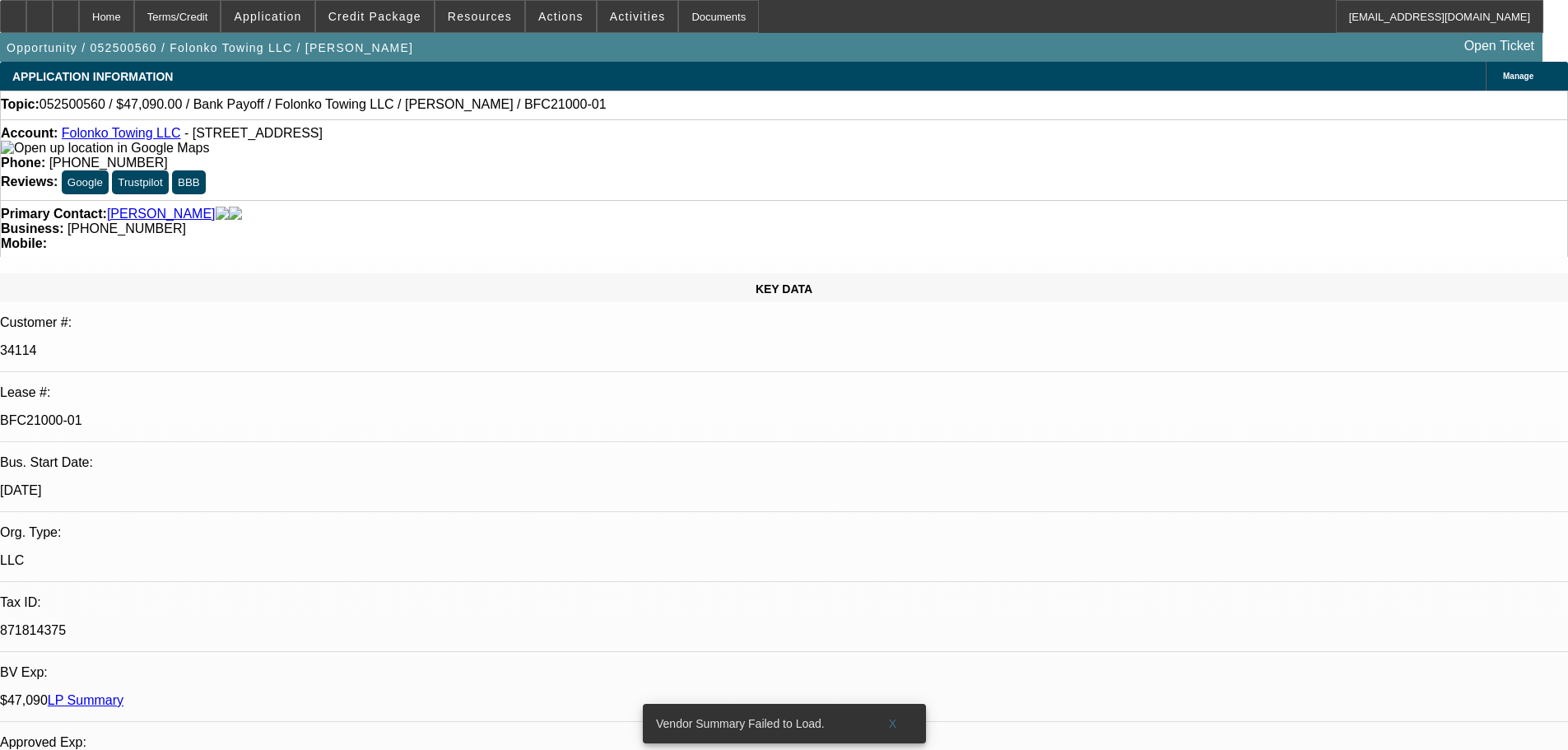
select select "0"
select select "2"
select select "0.1"
select select "4"
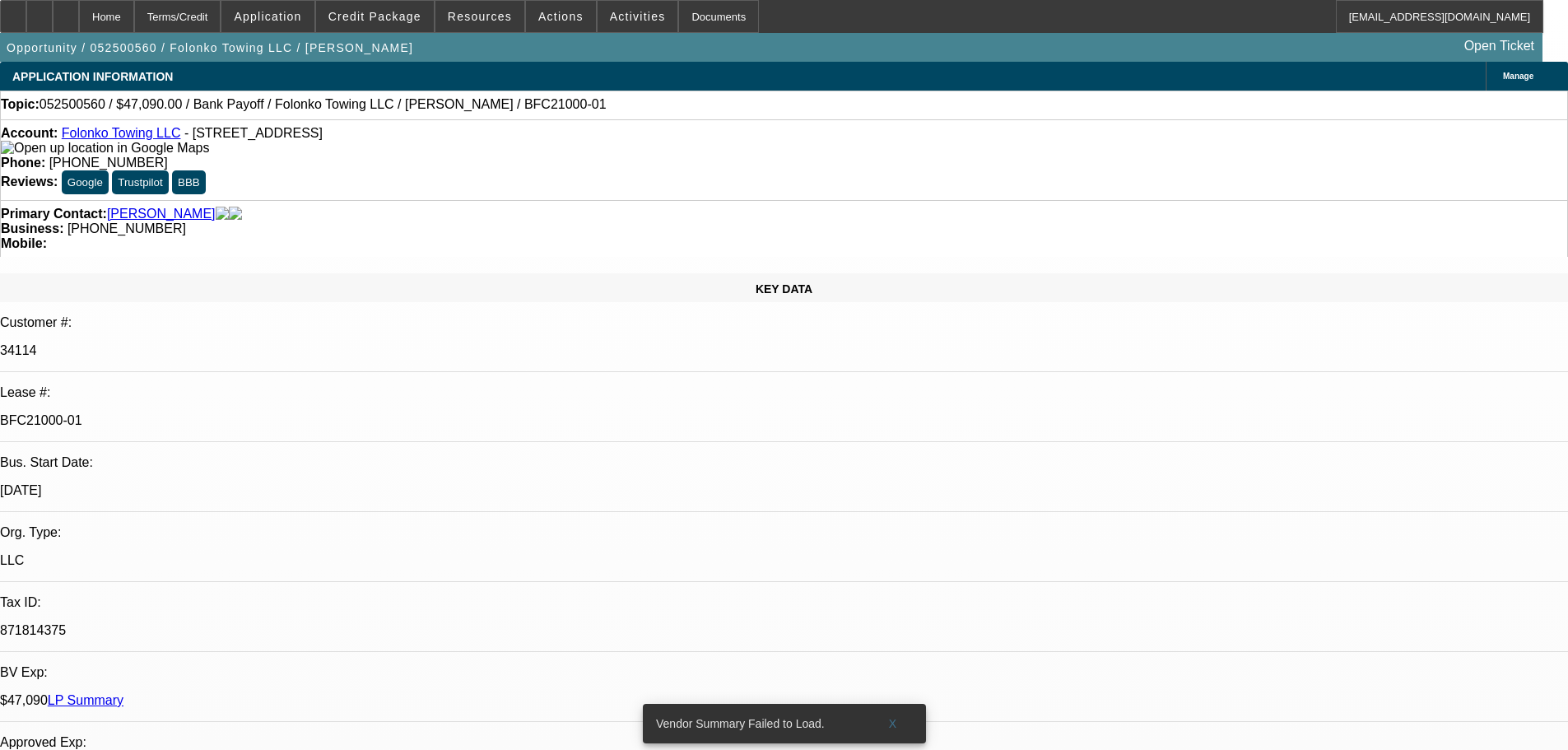
select select "0"
select select "2"
select select "0.1"
select select "4"
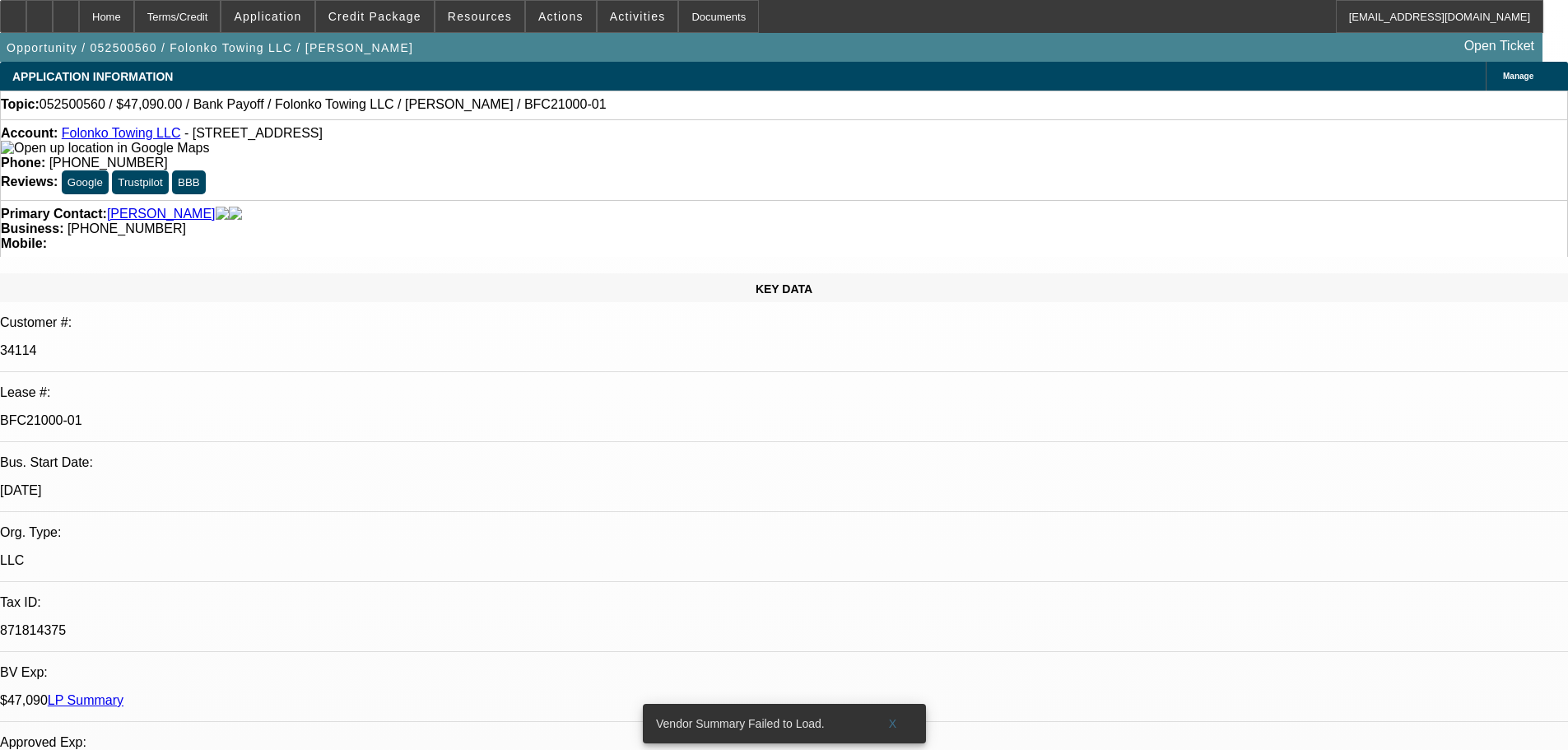
select select "0"
select select "2"
select select "0.1"
select select "4"
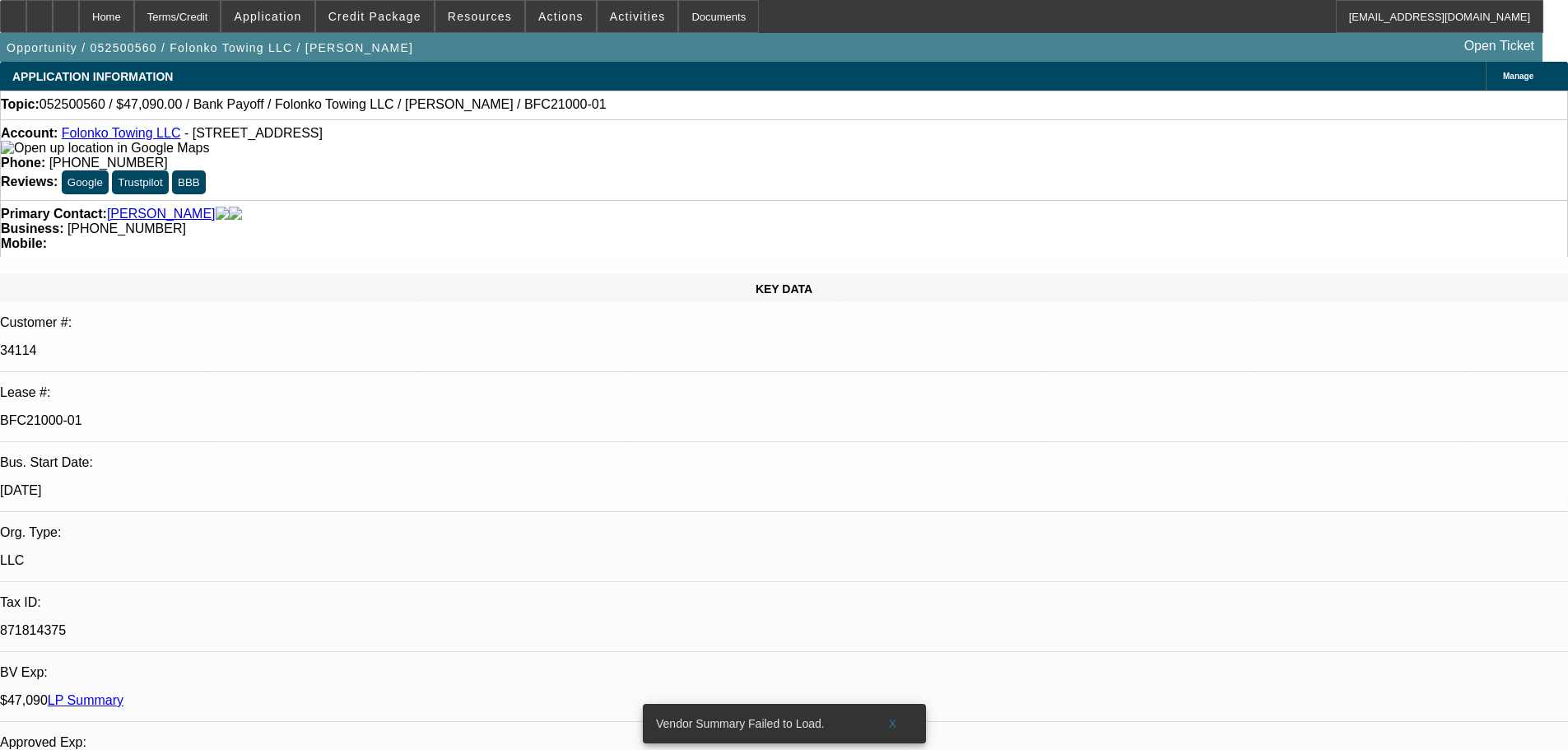
select select "0"
select select "2"
select select "0.1"
select select "4"
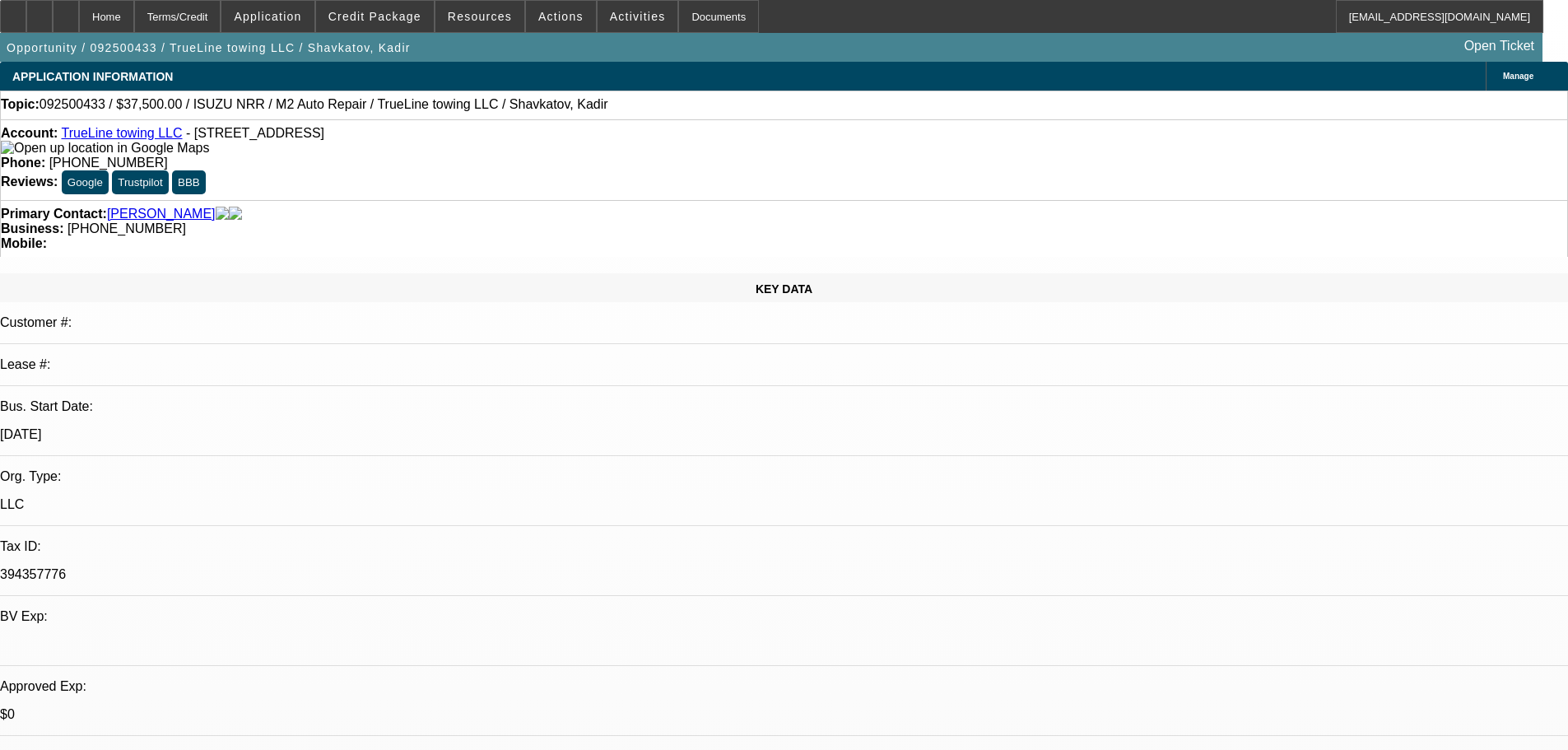
select select "0"
select select "2"
select select "0.1"
select select "4"
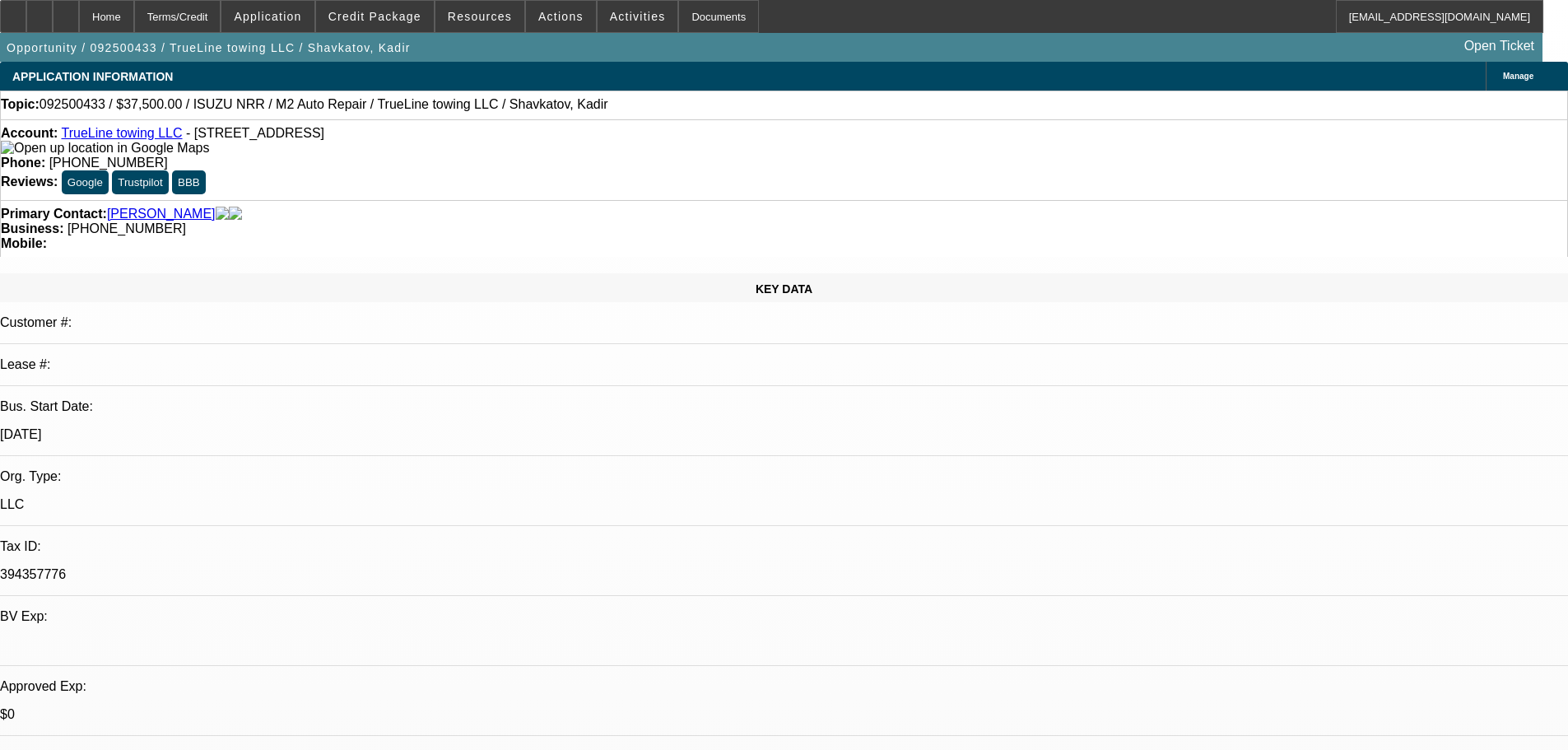
select select "0"
select select "2"
select select "0.1"
select select "4"
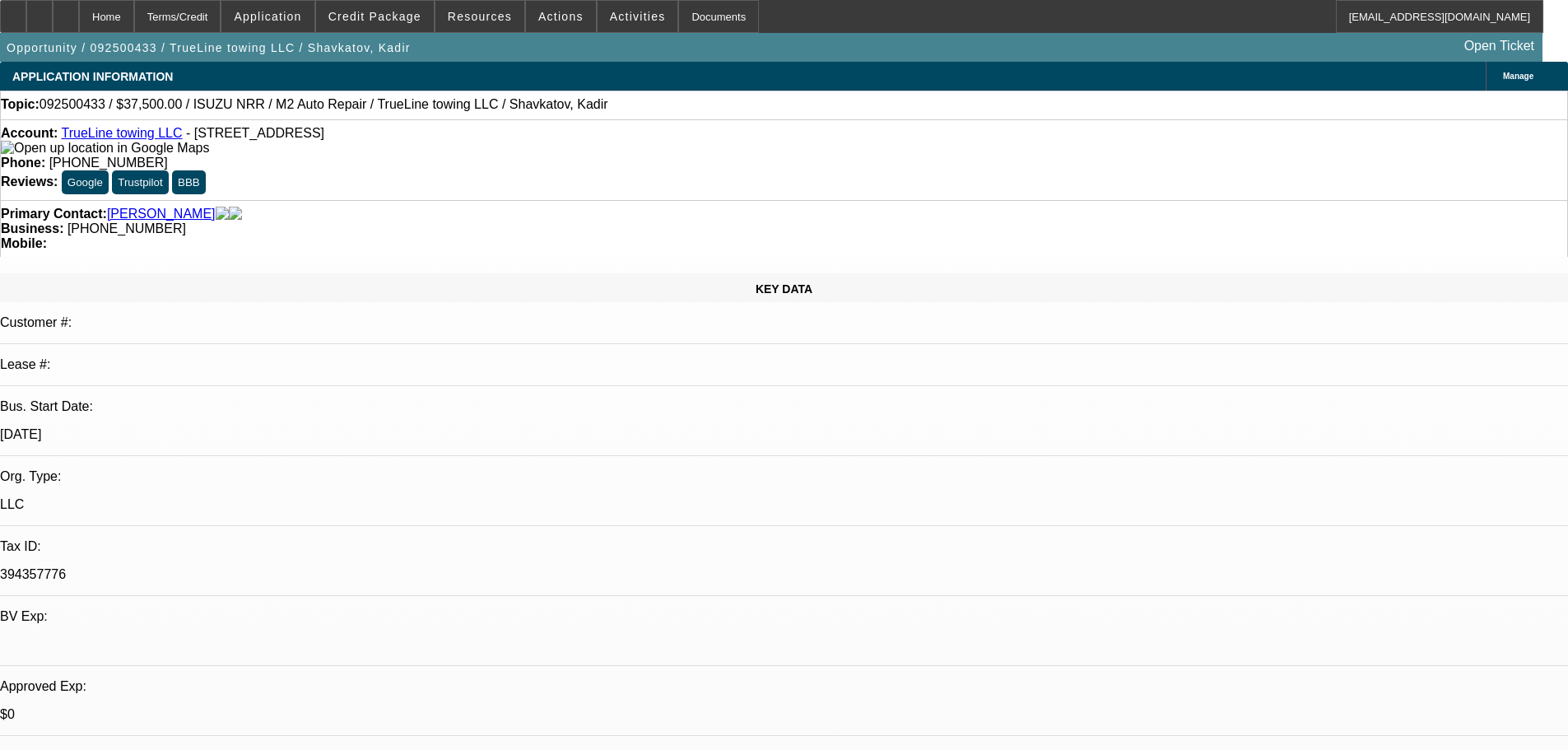
select select "0"
select select "2"
select select "0.1"
select select "4"
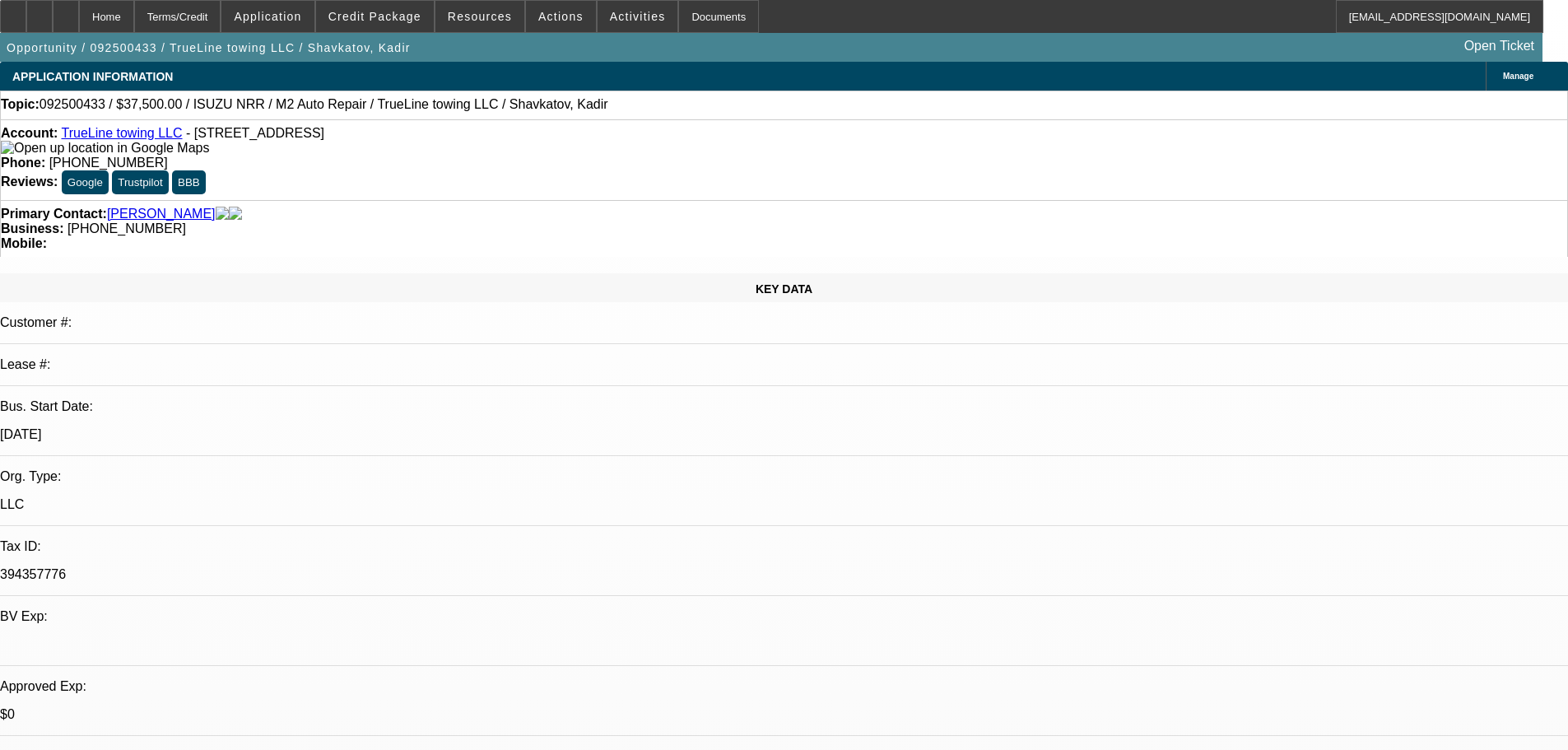
select select "0"
select select "2"
select select "0.1"
select select "4"
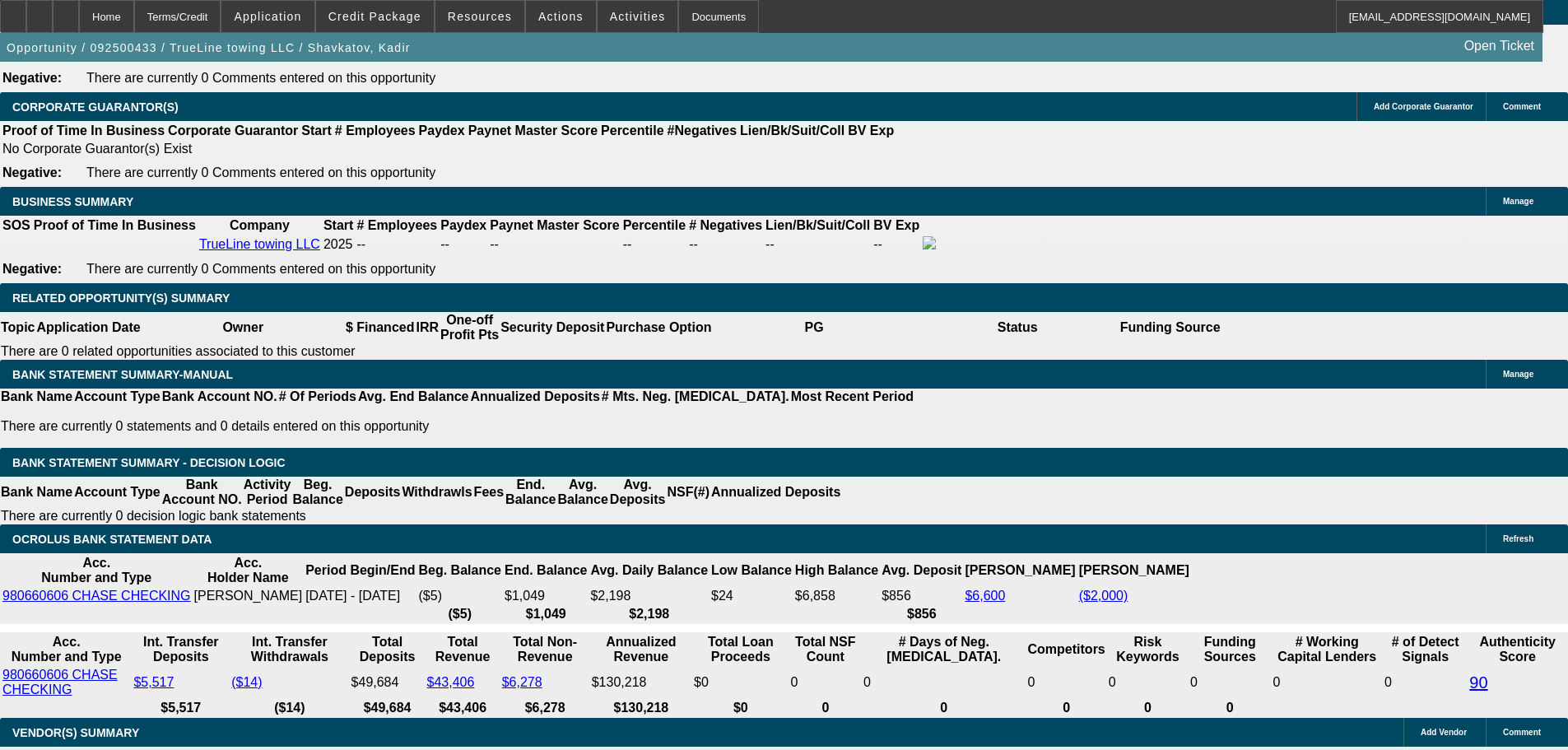
scroll to position [2552, 0]
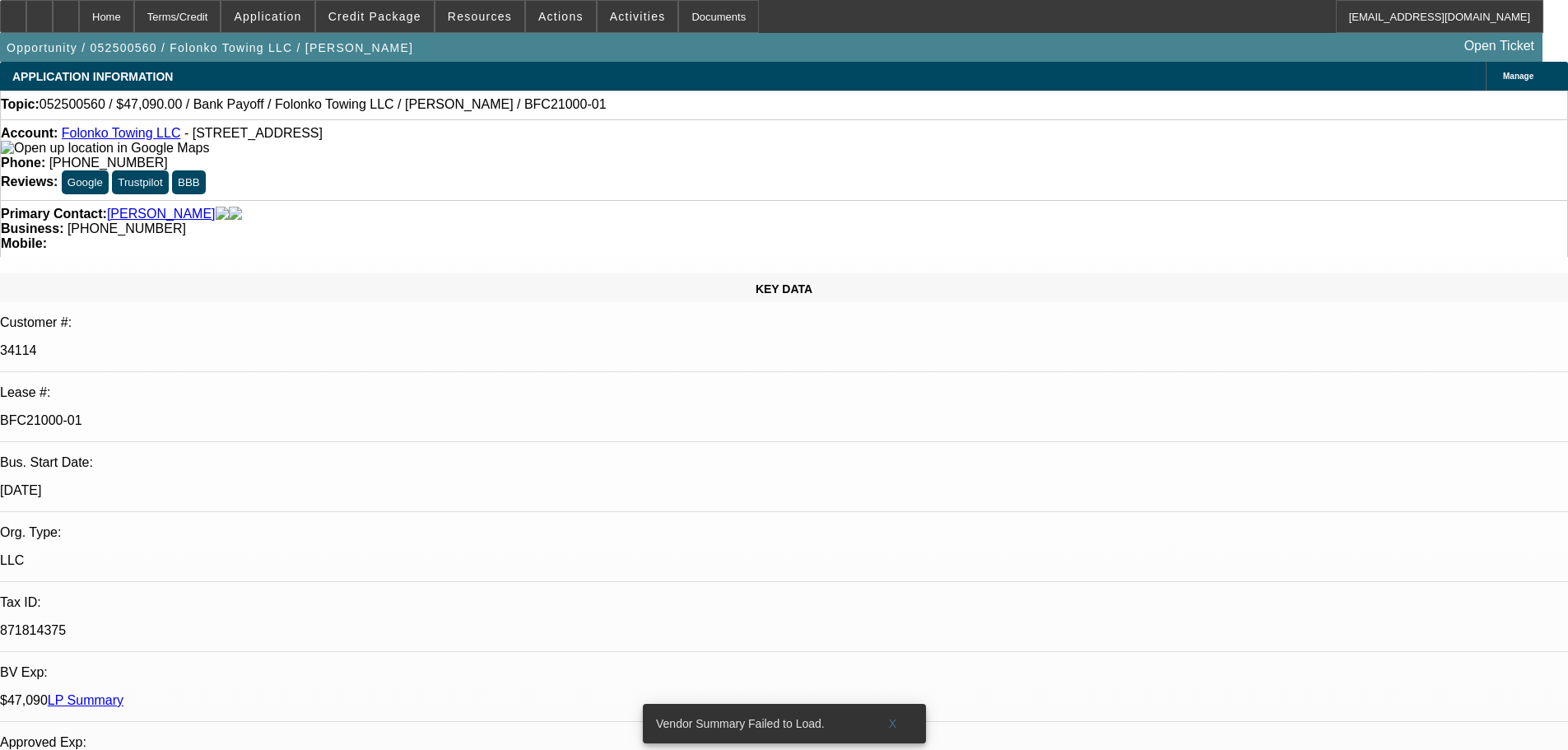
select select "0"
select select "2"
select select "0.1"
select select "4"
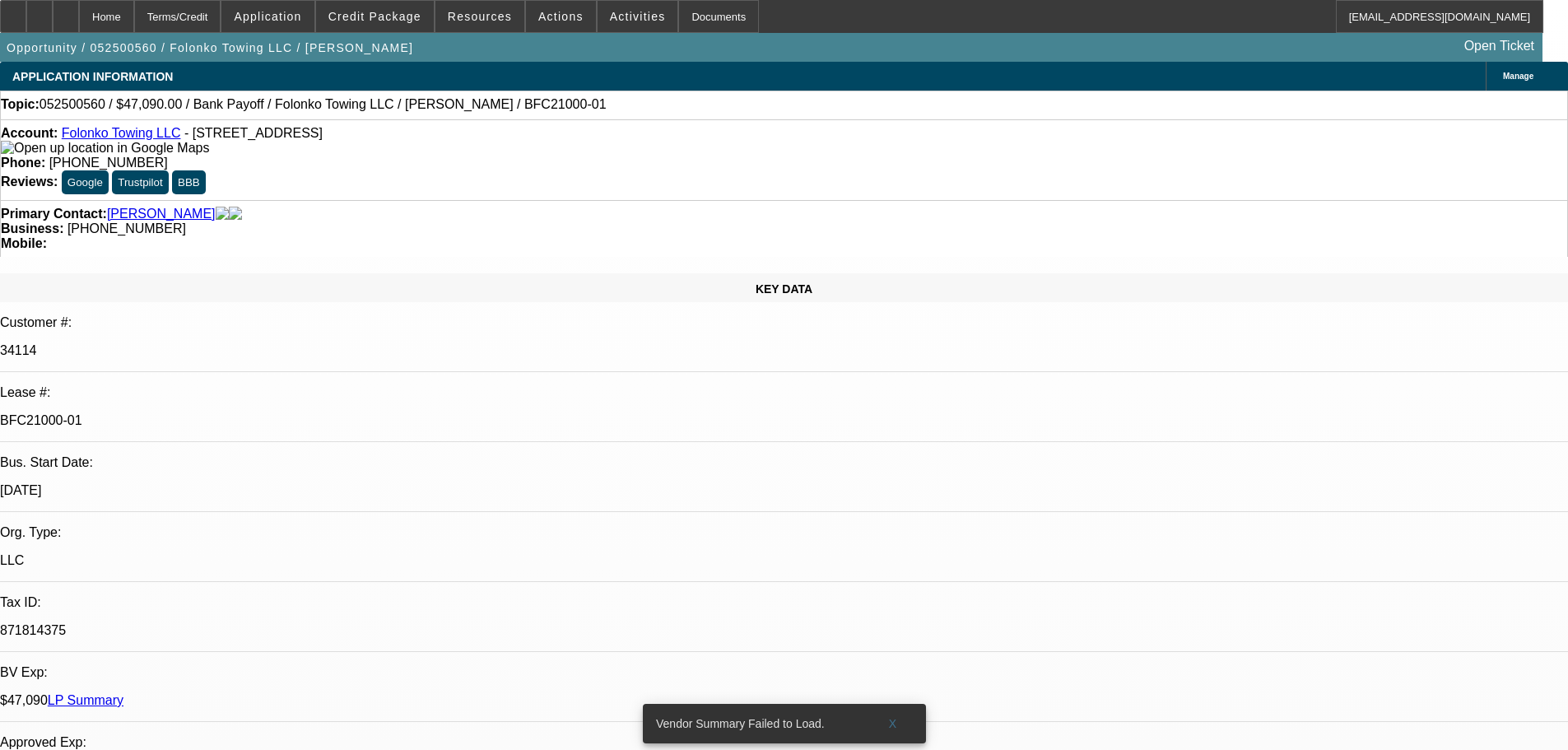
select select "0"
select select "2"
select select "0.1"
select select "4"
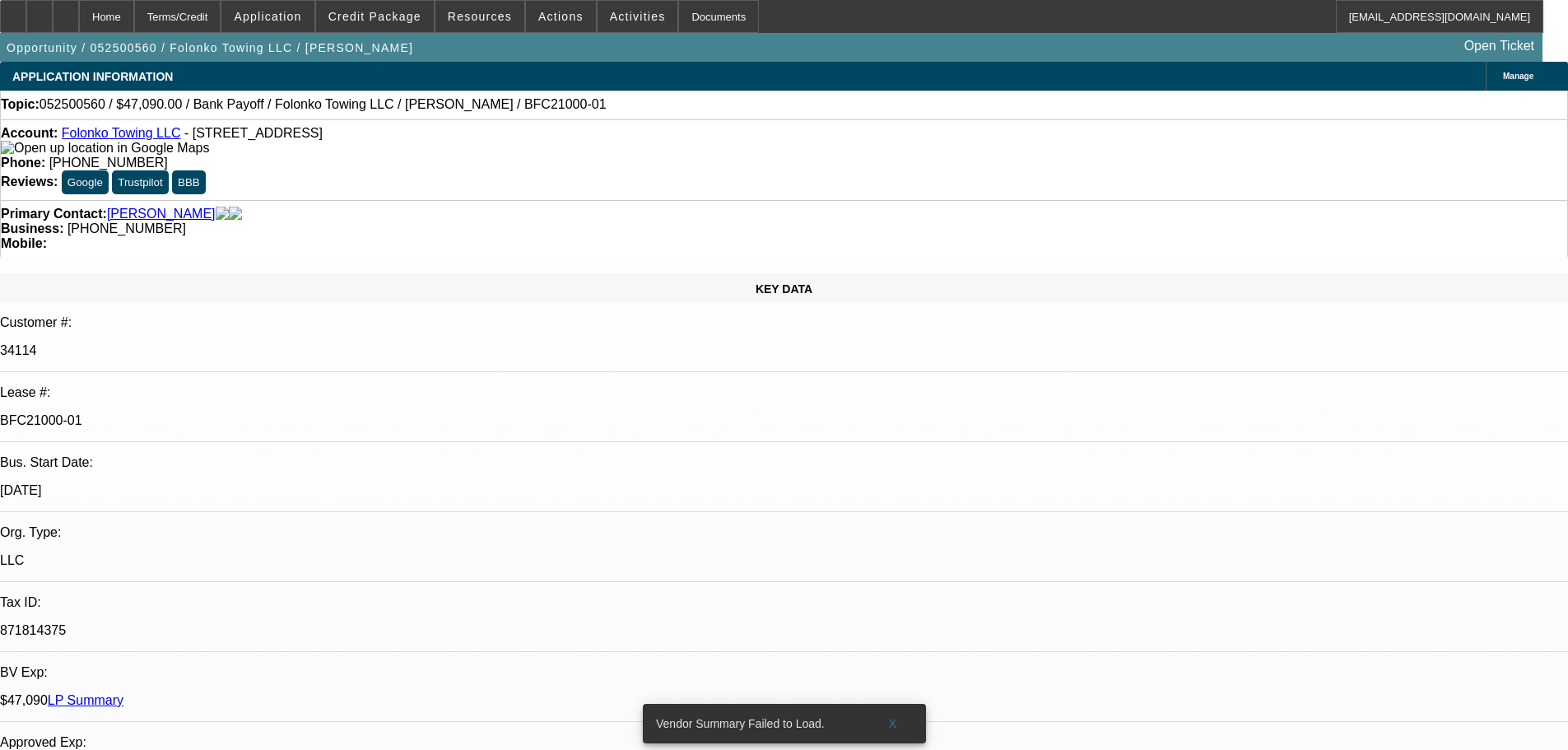
select select "0"
select select "2"
select select "0.1"
select select "4"
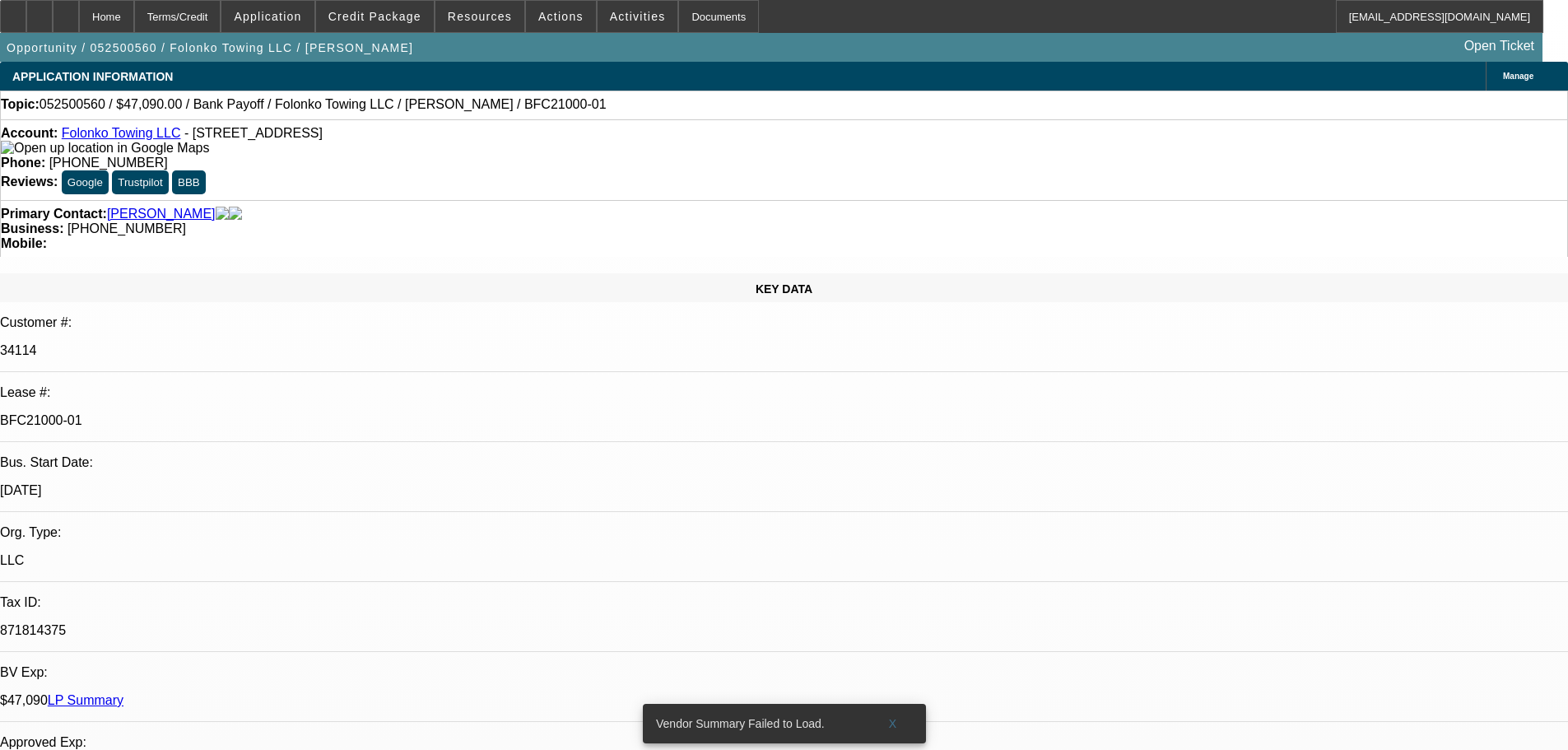
select select "0"
select select "2"
select select "0.1"
select select "4"
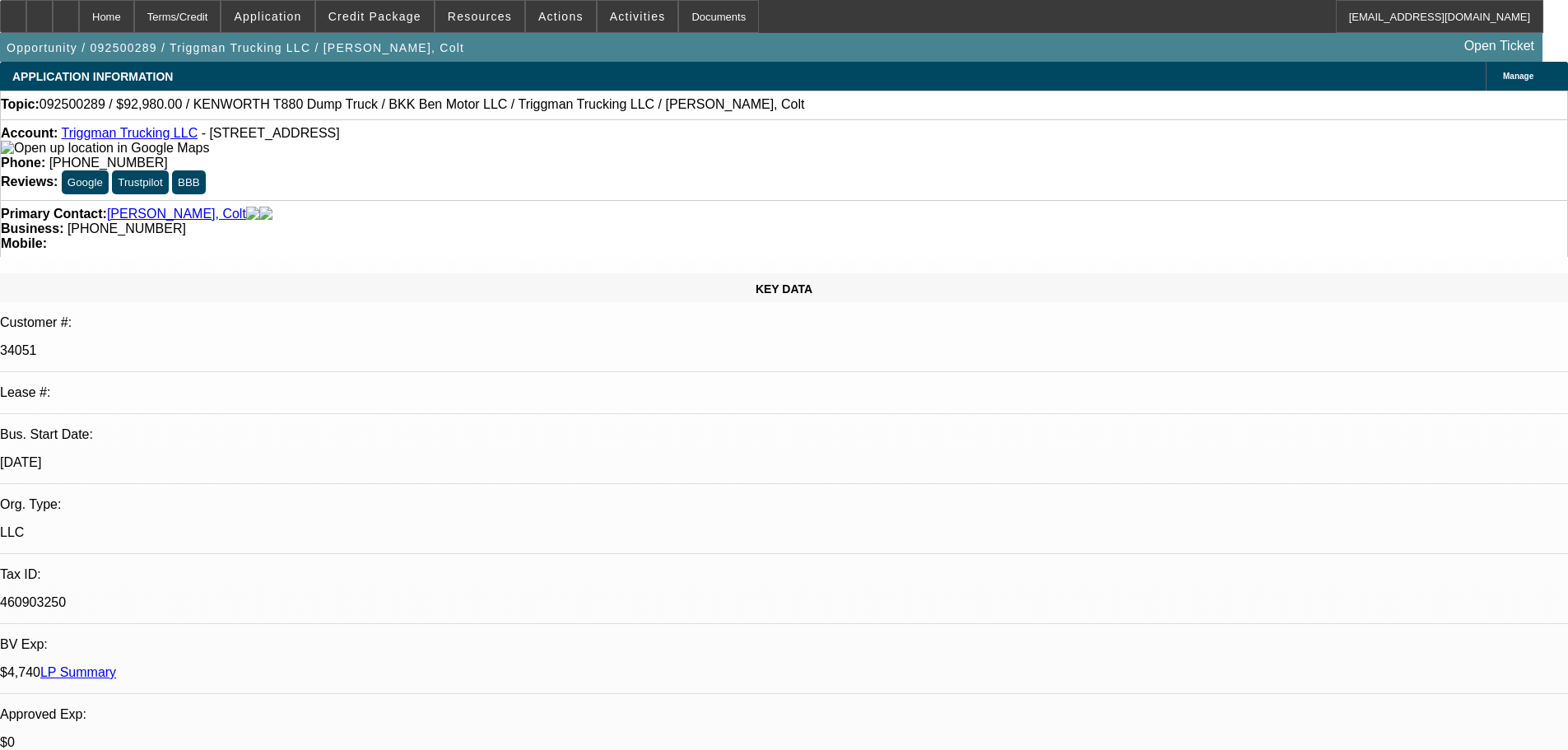
select select "0"
select select "2"
select select "0"
select select "6"
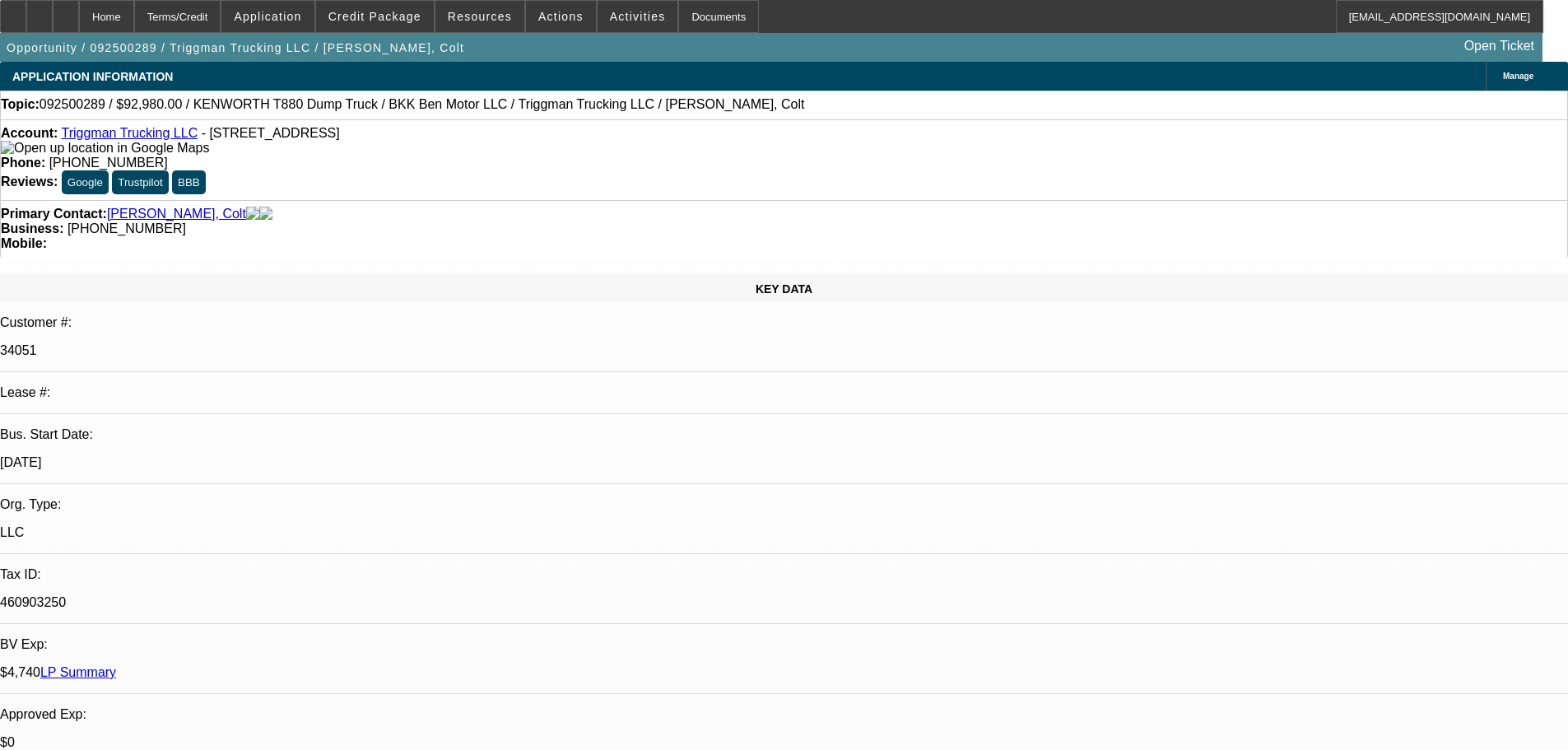
select select "0"
select select "2"
select select "0"
select select "6"
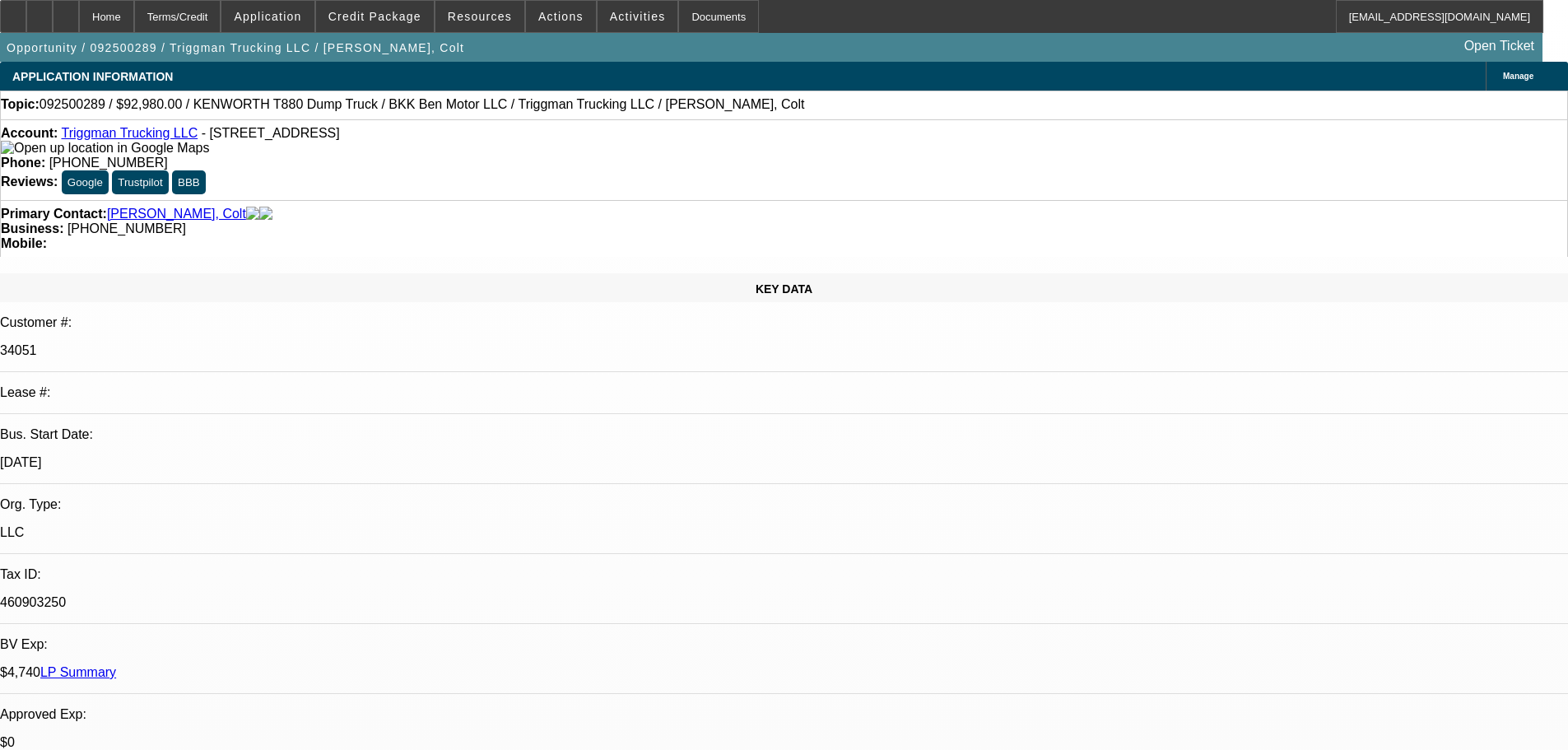
select select "0"
select select "2"
select select "0"
select select "6"
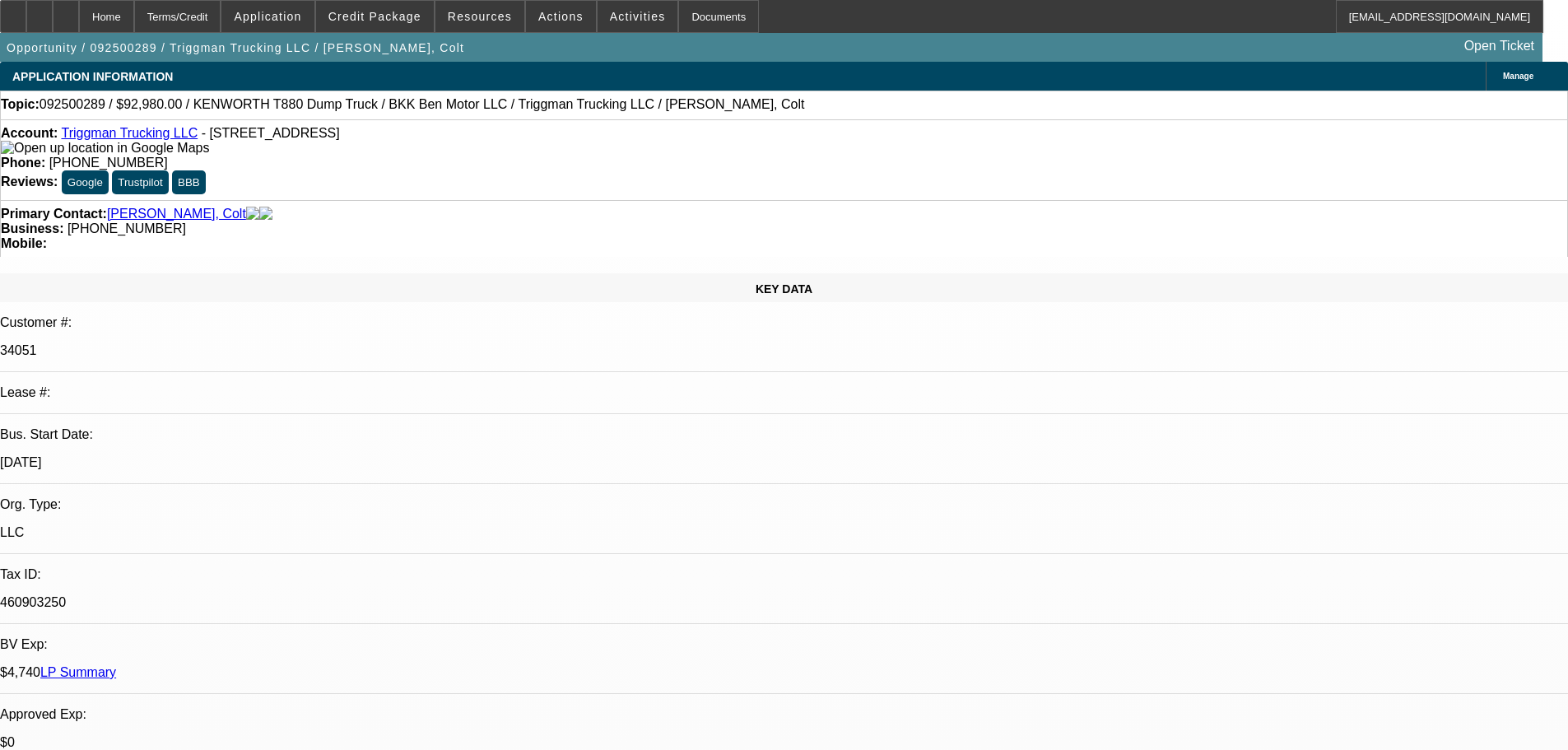
select select "0"
select select "2"
select select "0.1"
select select "4"
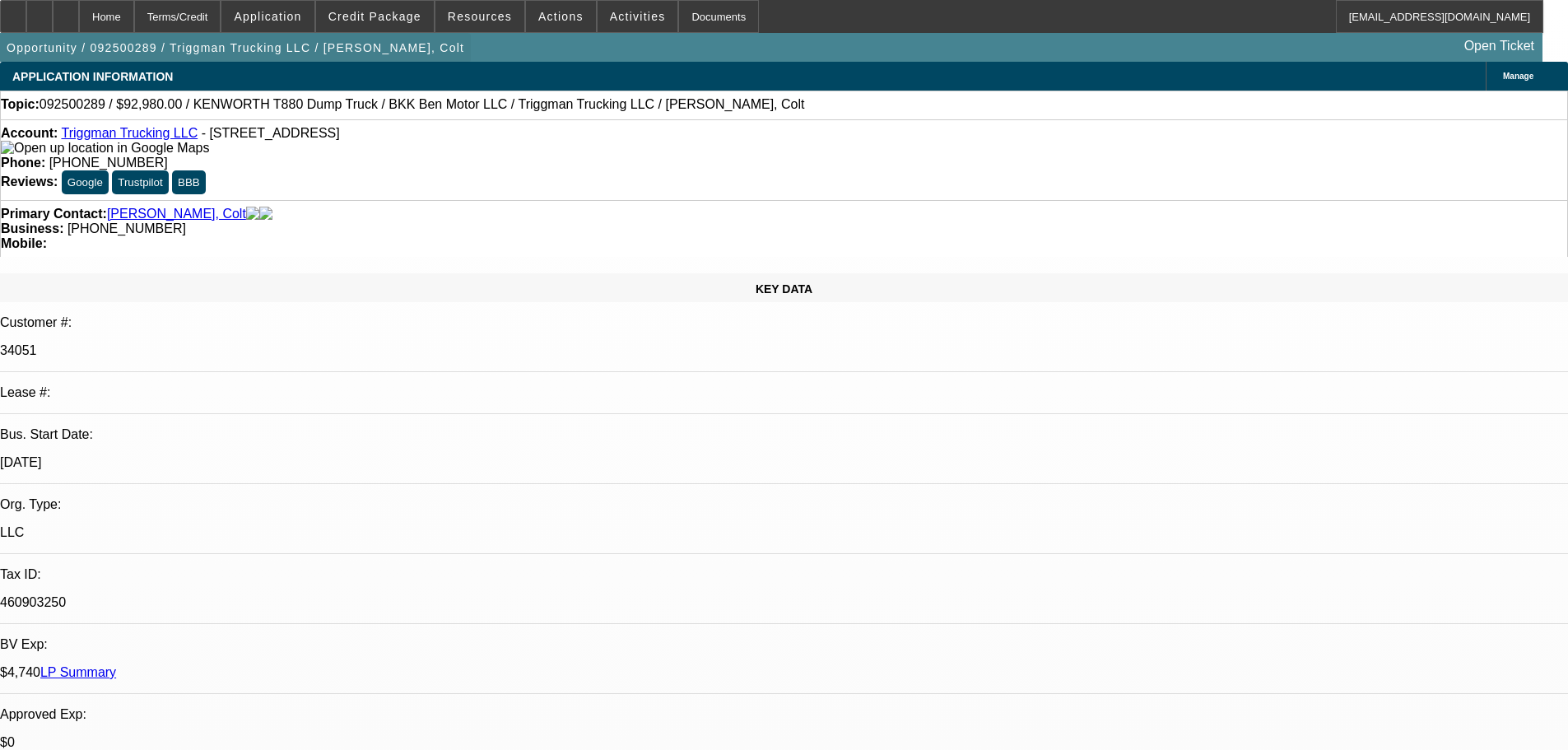
scroll to position [82, 0]
click at [66, 11] on icon at bounding box center [66, 11] width 0 height 0
select select "0"
select select "2"
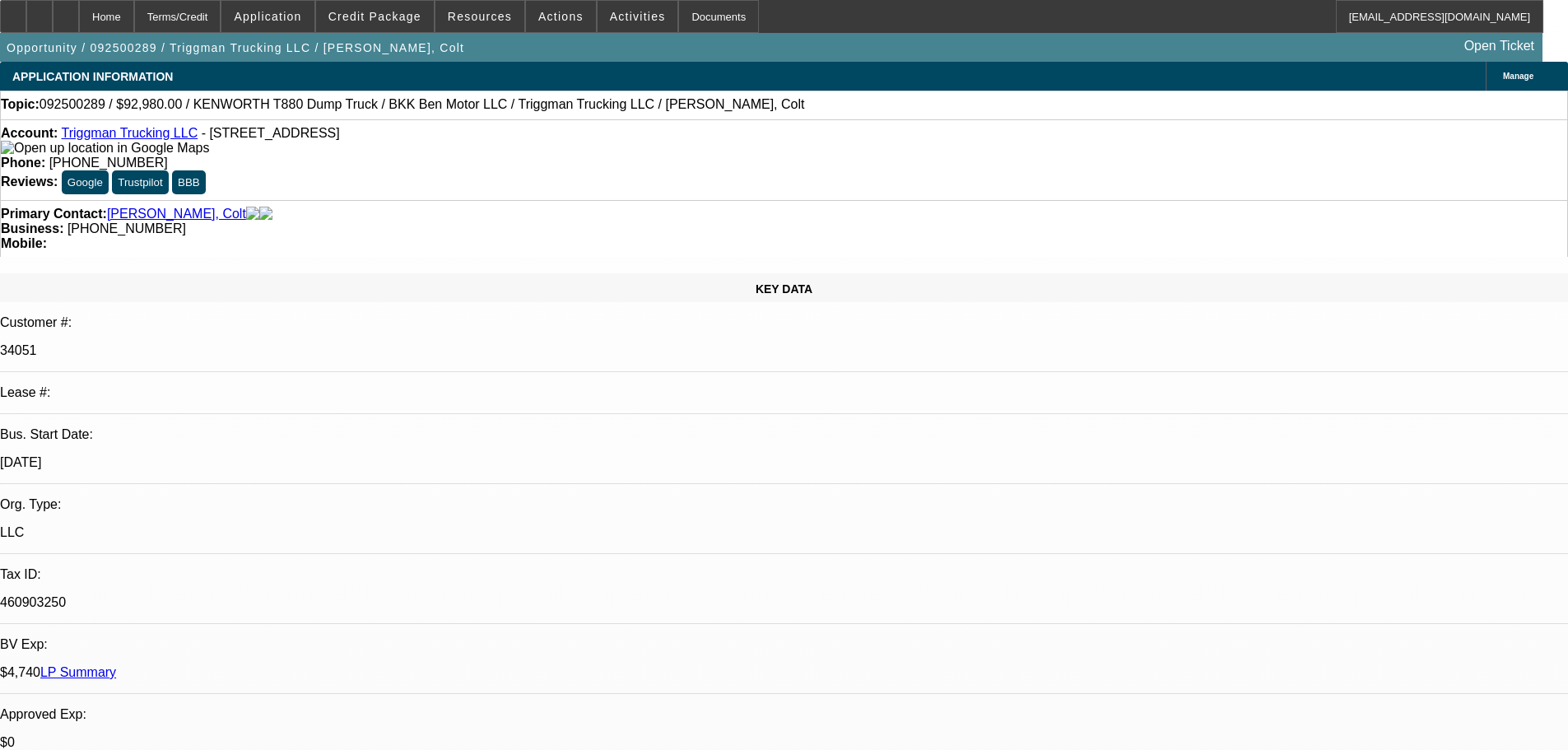
select select "0"
select select "6"
select select "0"
select select "2"
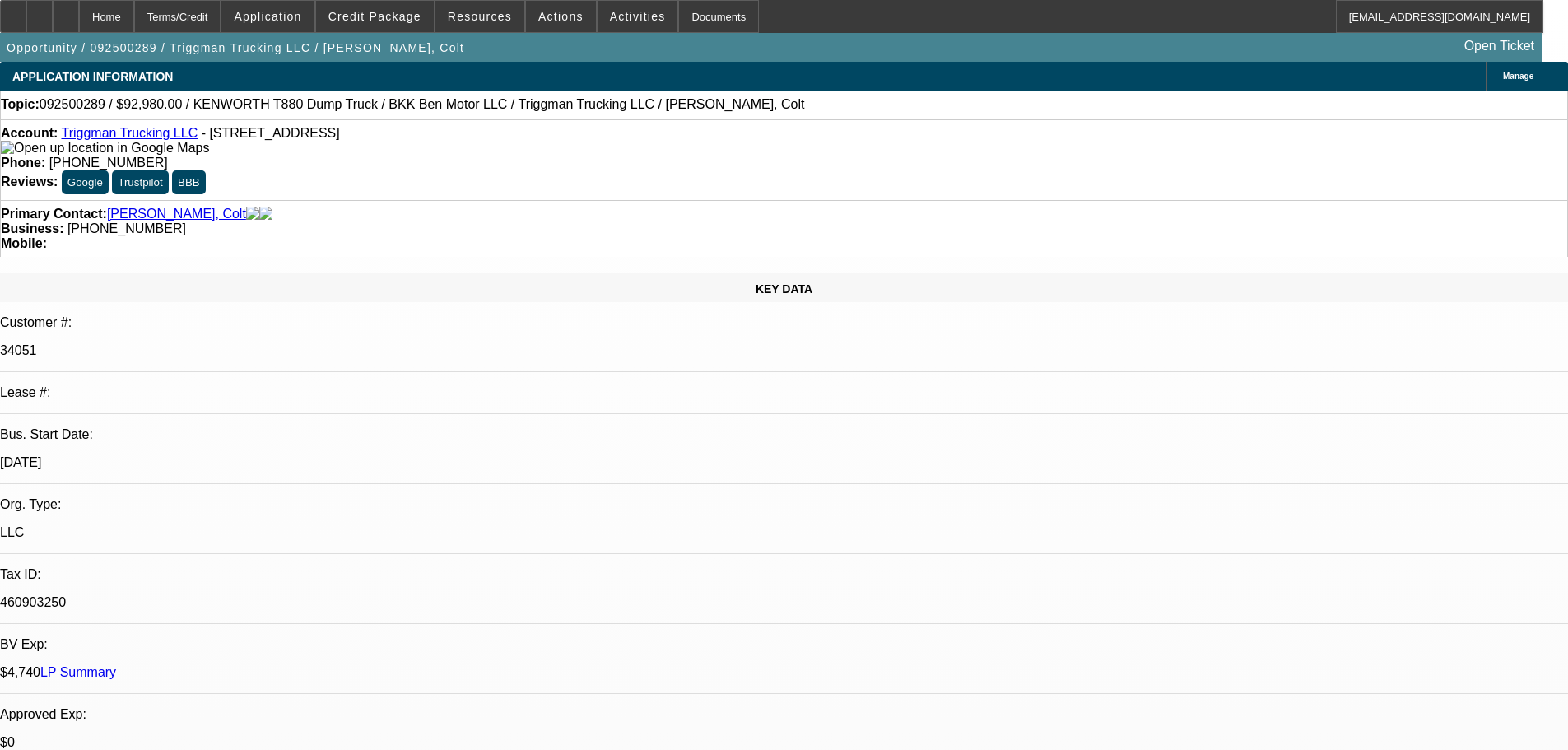
select select "0"
select select "6"
select select "0"
select select "2"
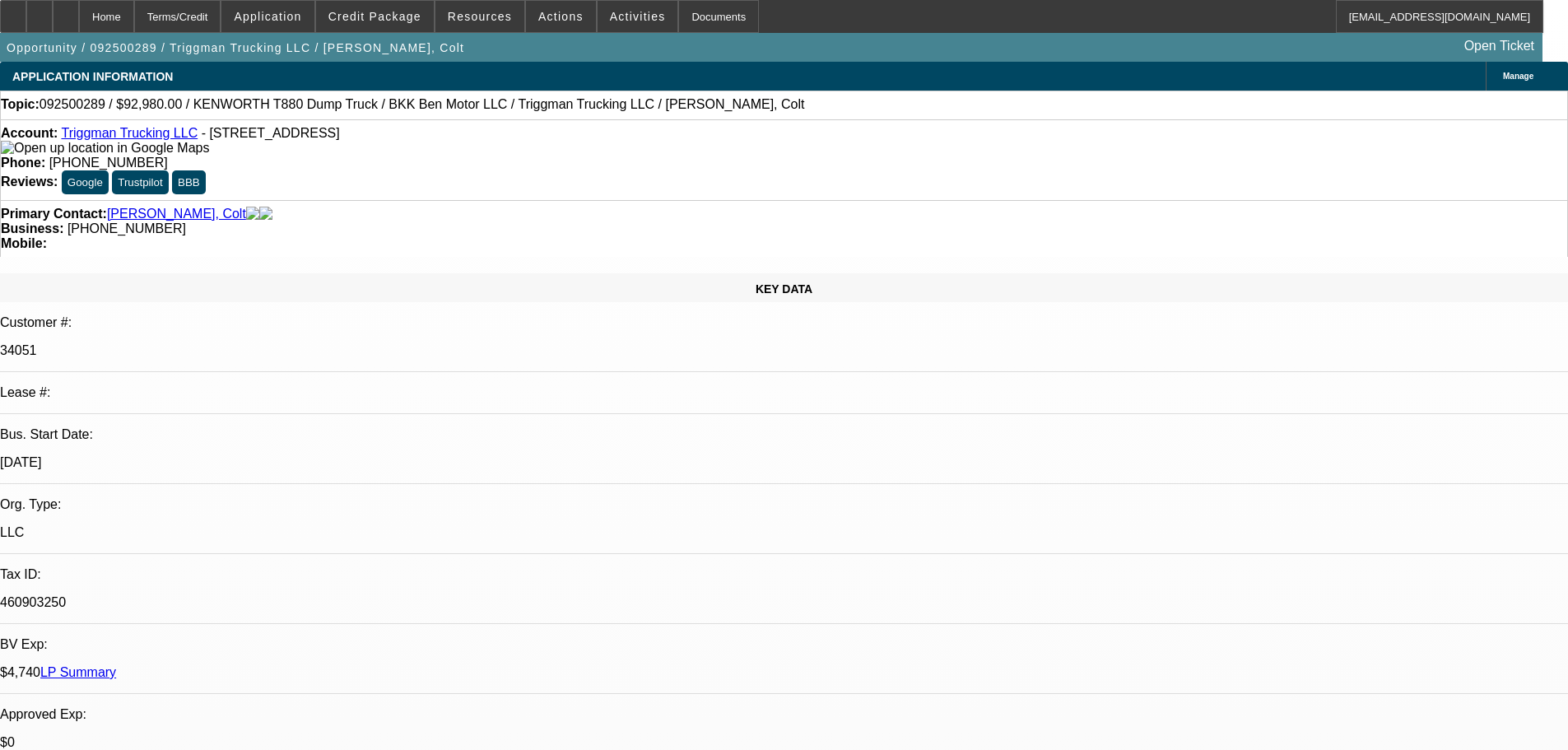
select select "0"
select select "6"
select select "0"
select select "2"
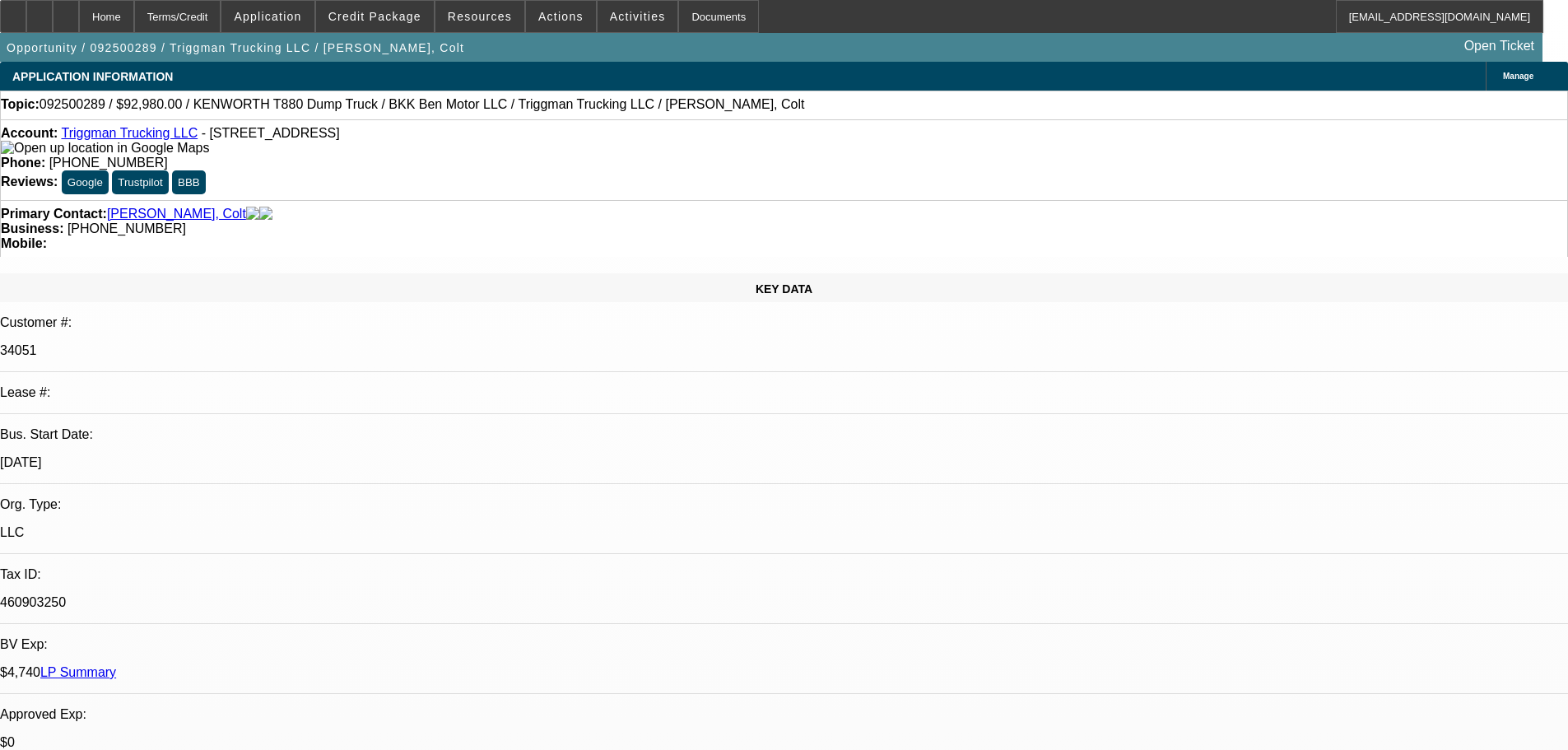
select select "0.1"
select select "4"
click at [377, 166] on div "Account: Triggman Trucking LLC - [STREET_ADDRESS] Phone: [PHONE_NUMBER] Reviews…" at bounding box center [784, 159] width 1568 height 81
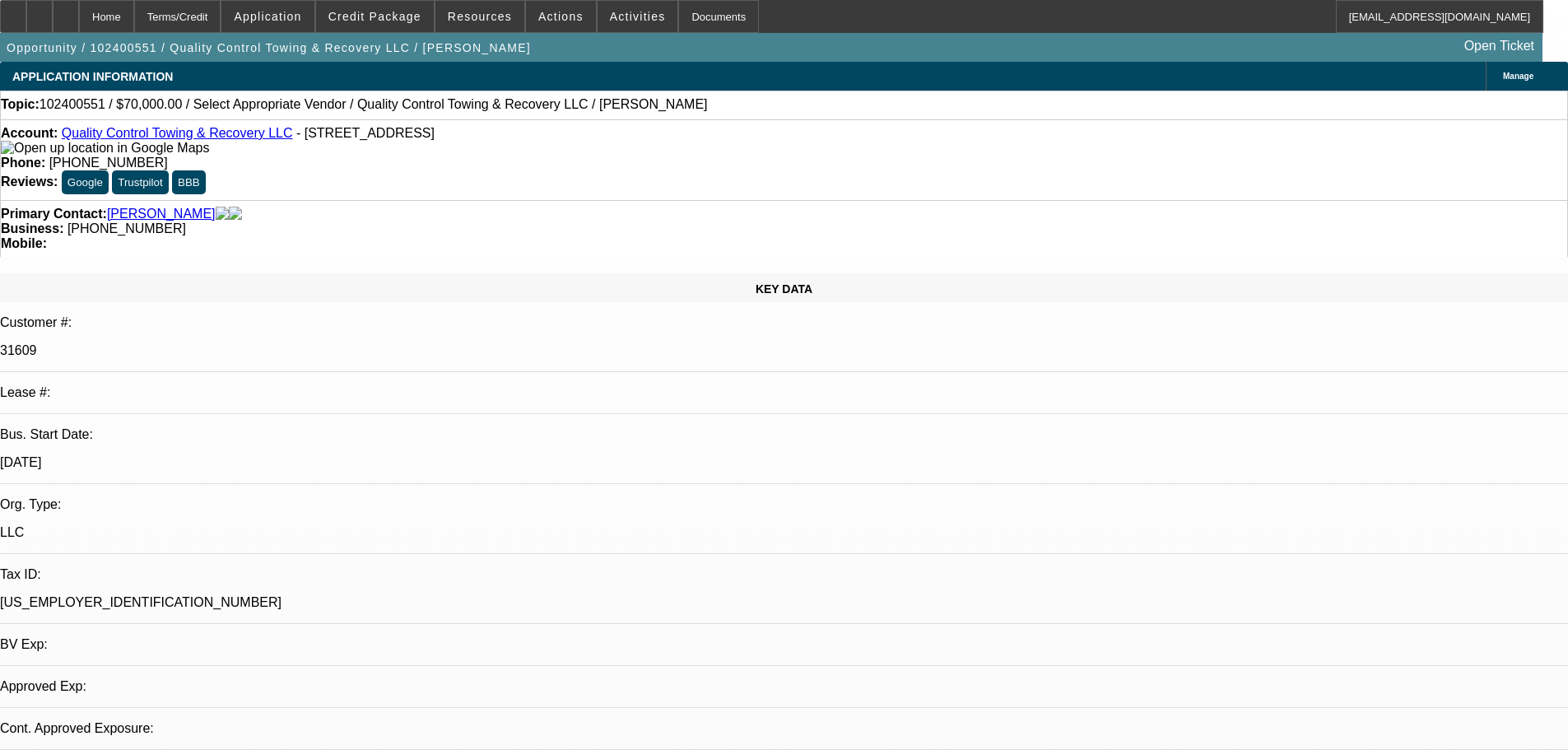
select select "0"
select select "2"
select select "0.1"
select select "1"
select select "2"
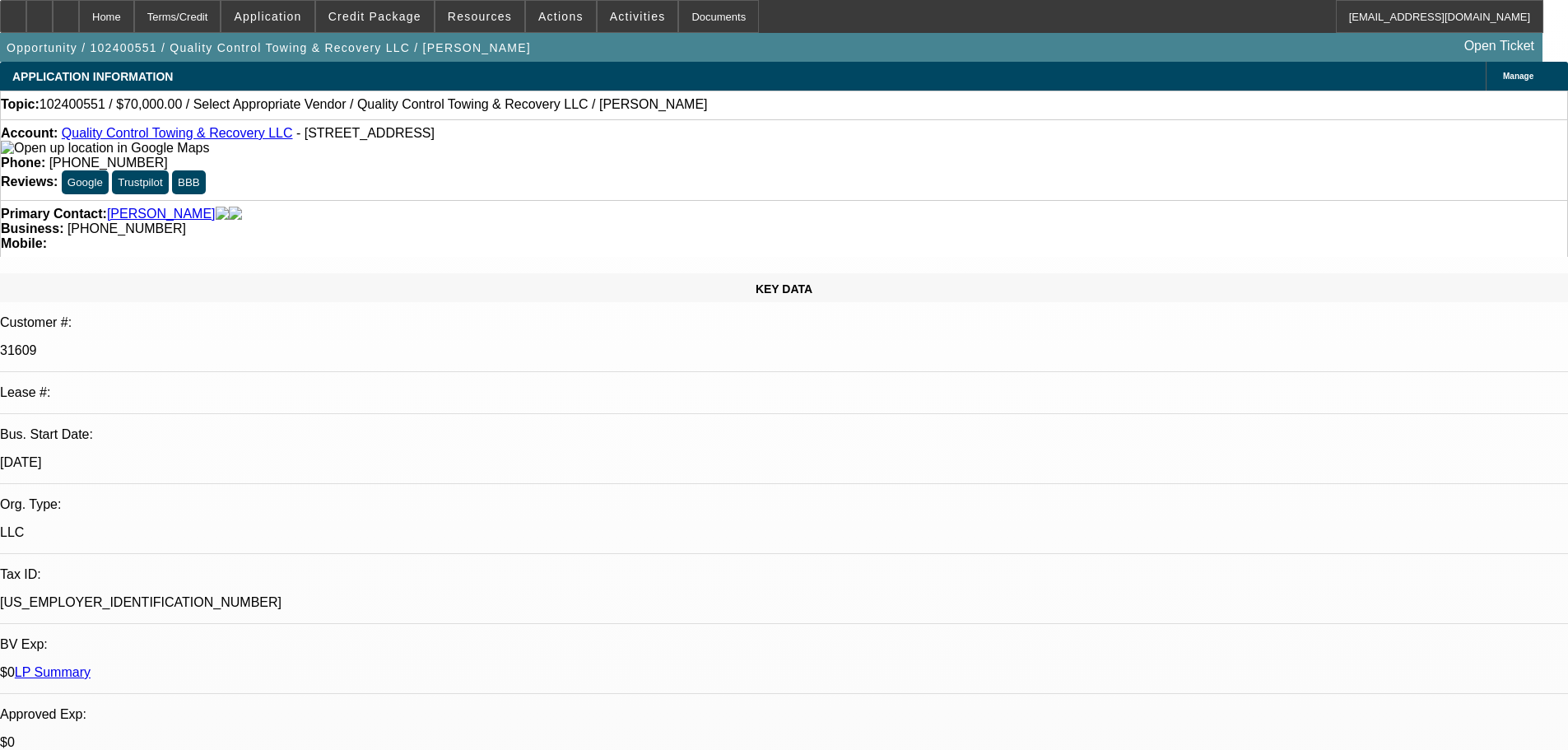
select select "4"
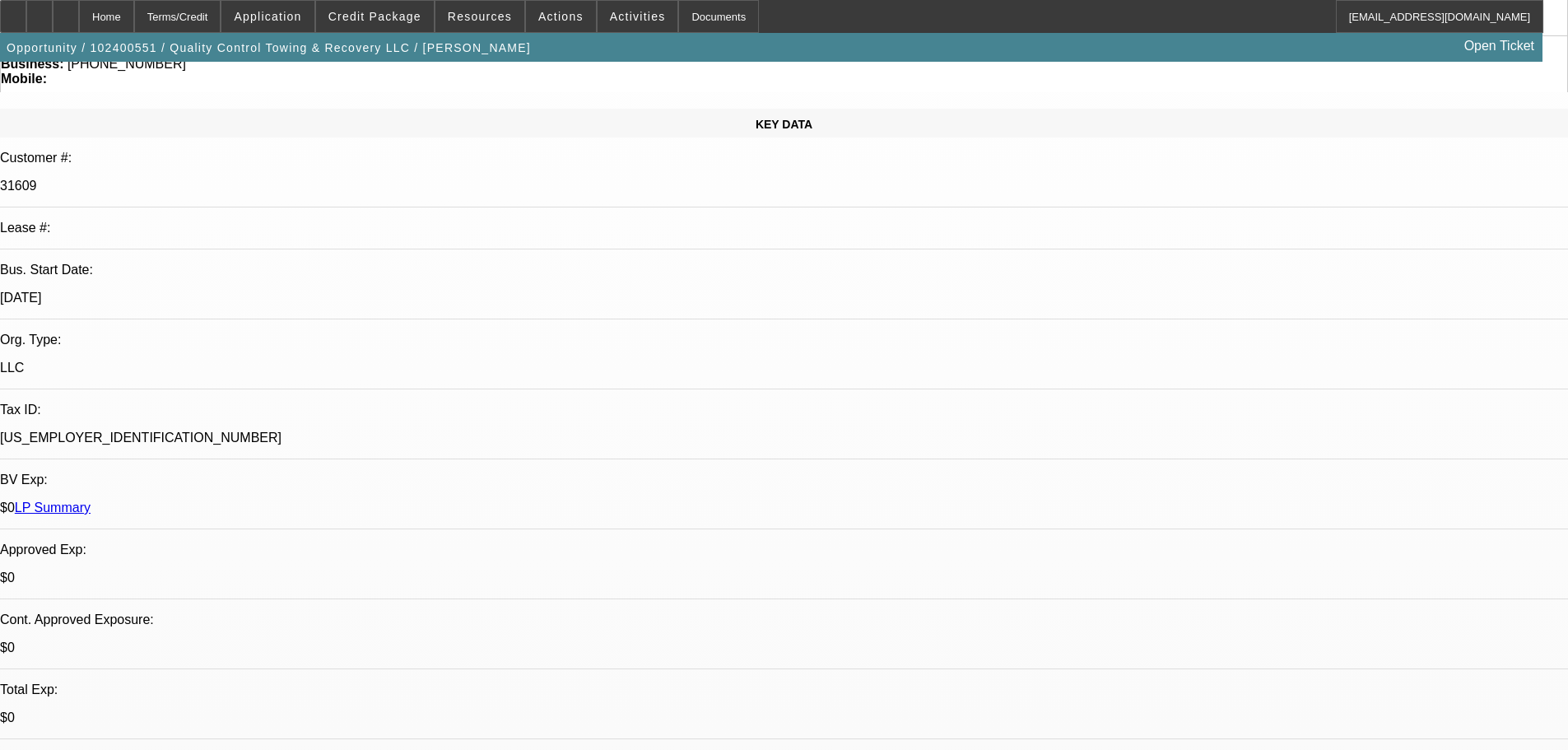
scroll to position [276, 0]
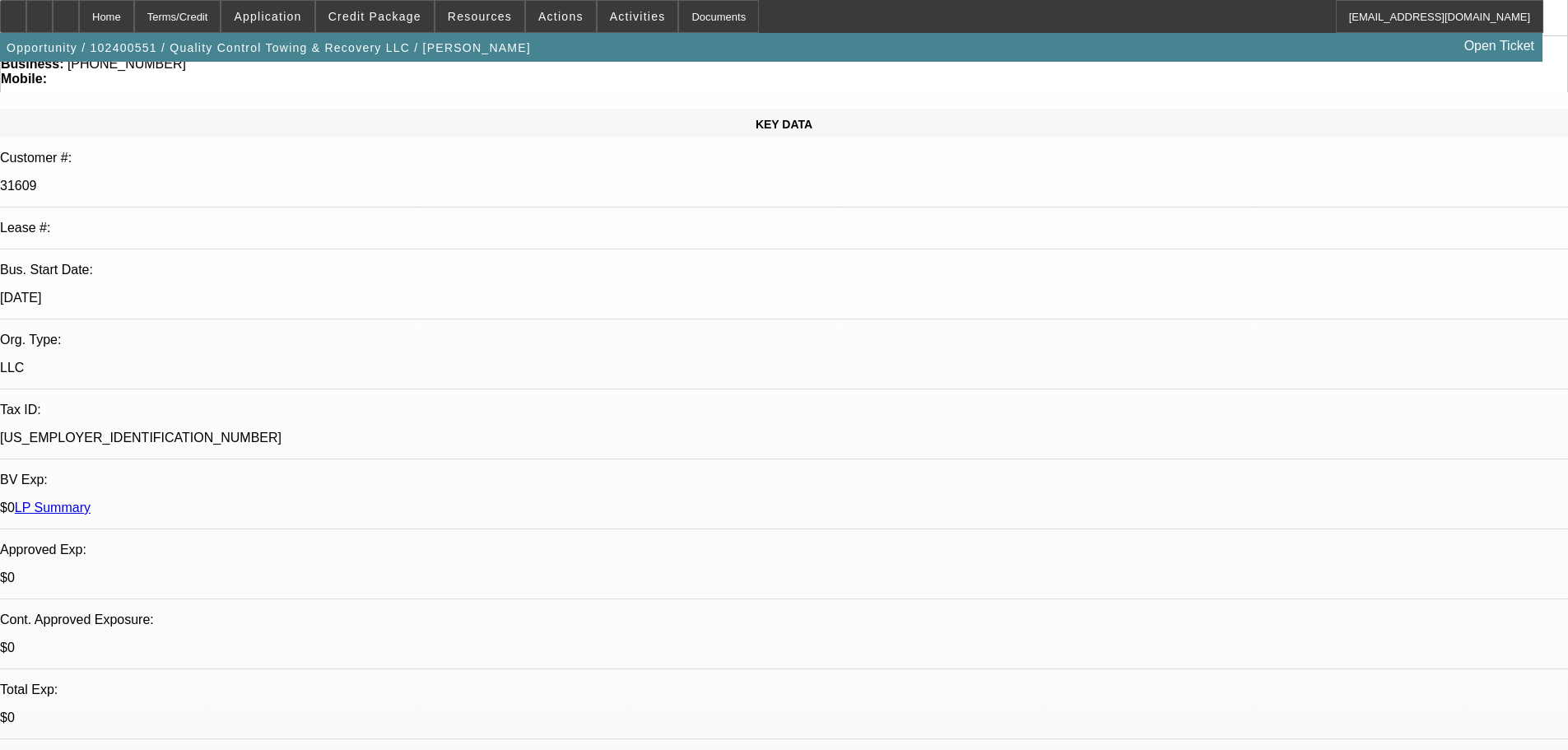
scroll to position [29, 0]
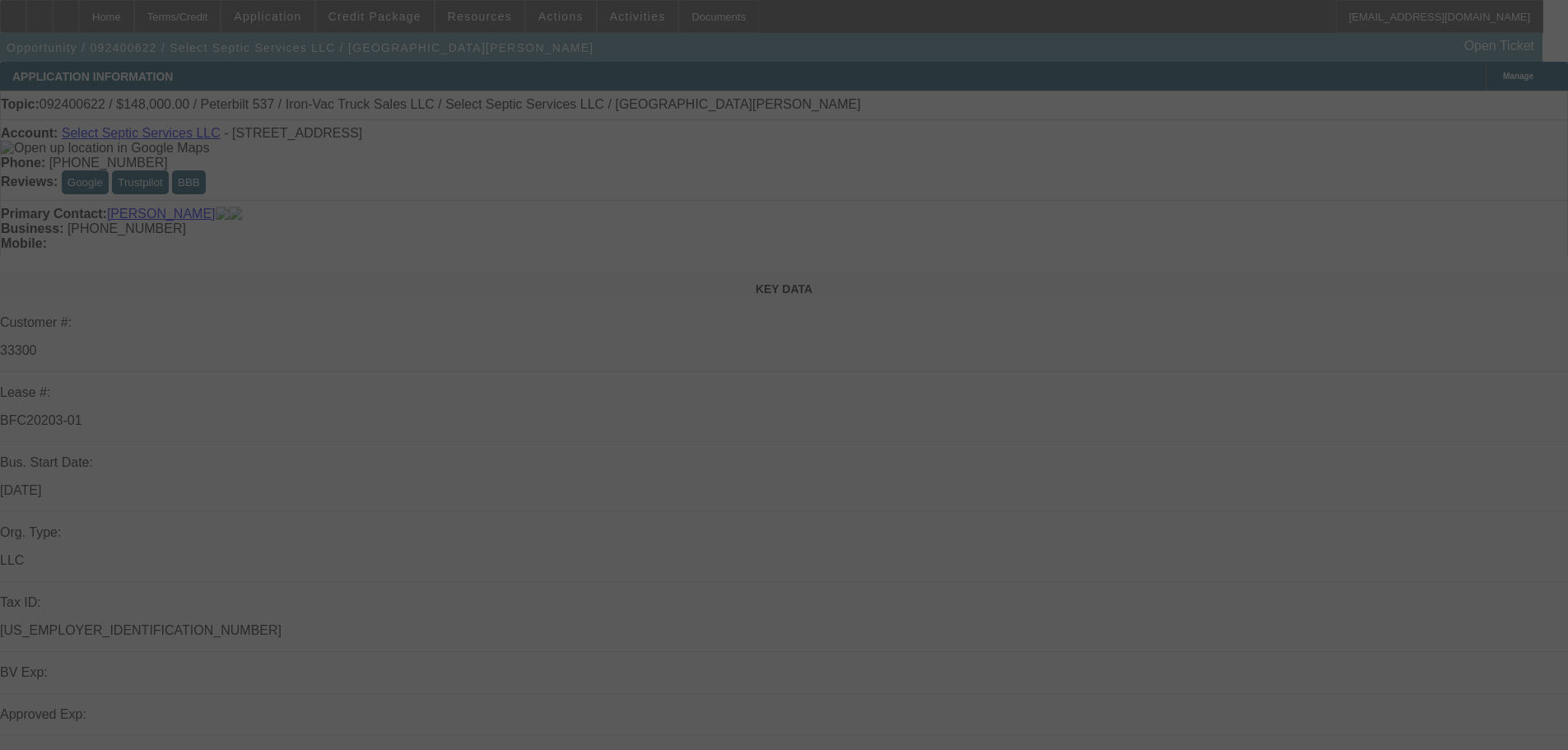
select select "0"
select select "2"
select select "0"
select select "6"
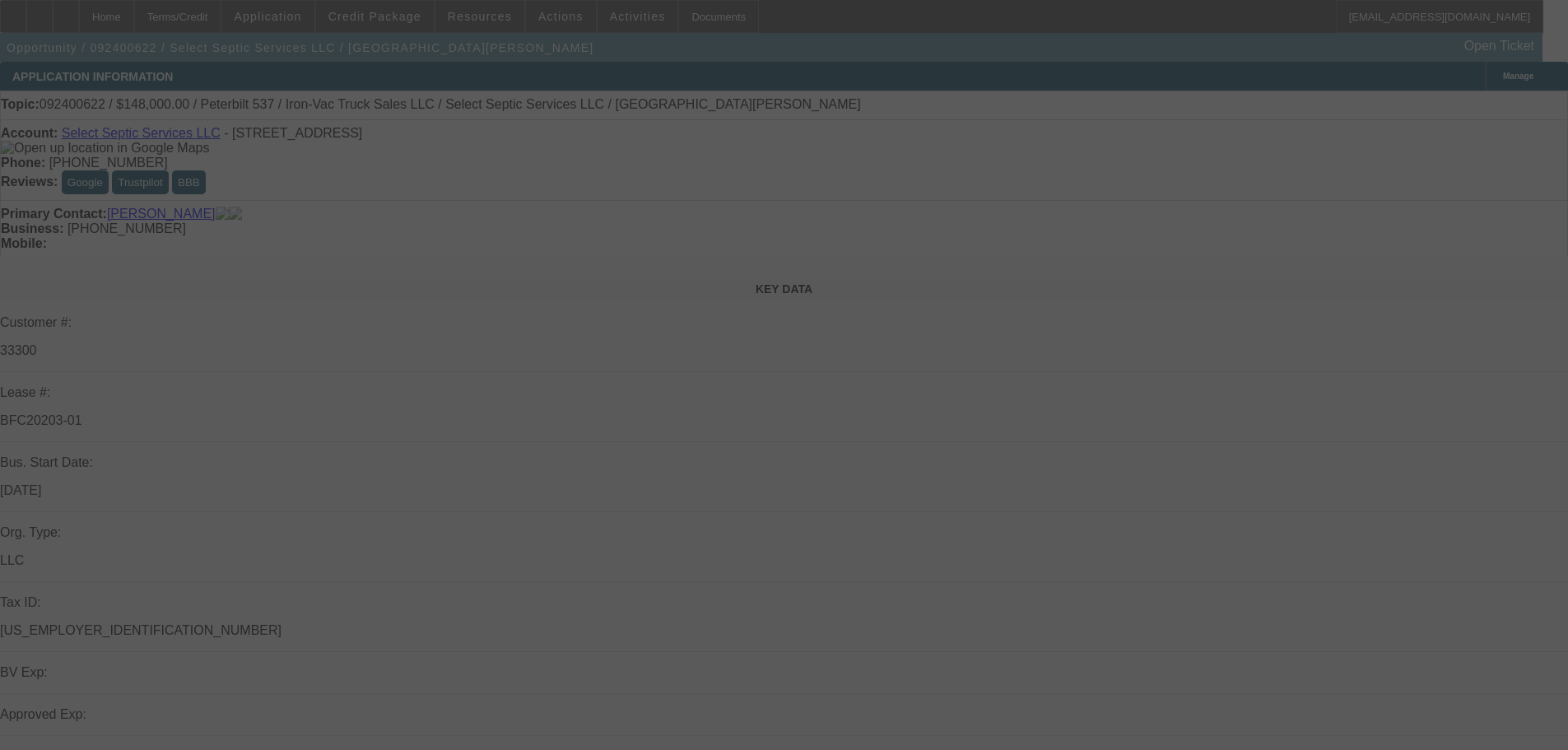
select select "0"
select select "2"
select select "0"
select select "6"
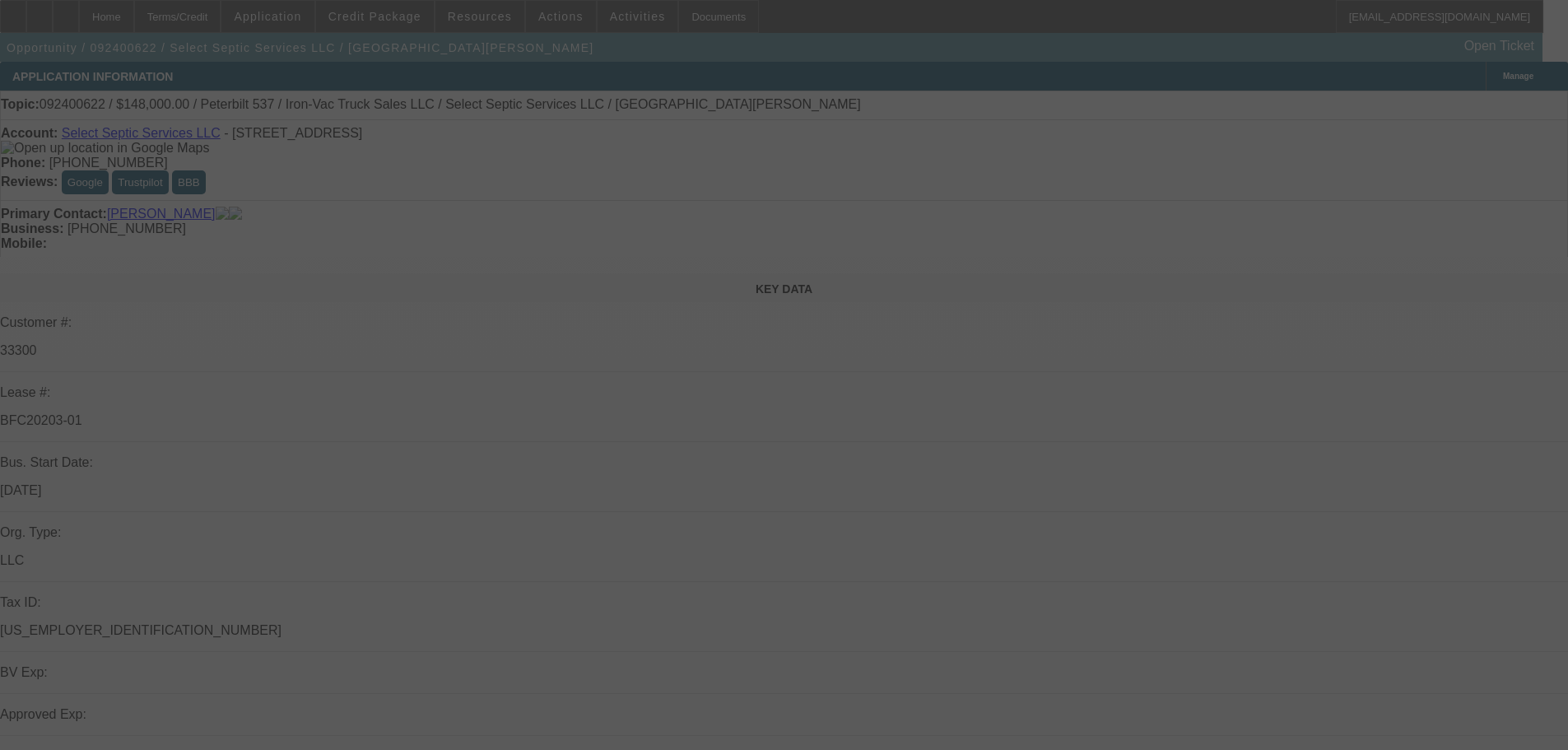
select select "0"
select select "2"
select select "0"
select select "6"
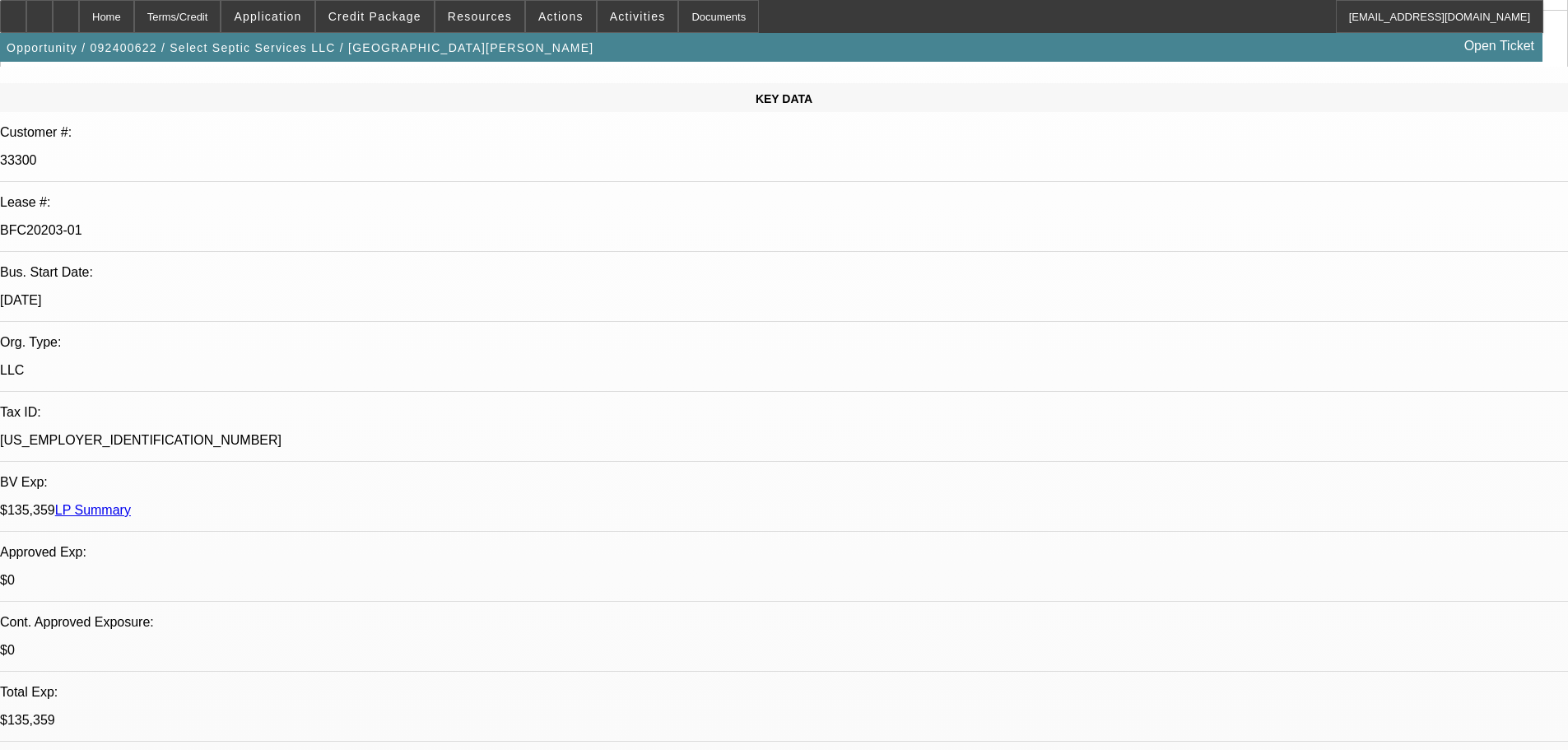
scroll to position [165, 0]
